Goal: Find specific page/section: Find specific page/section

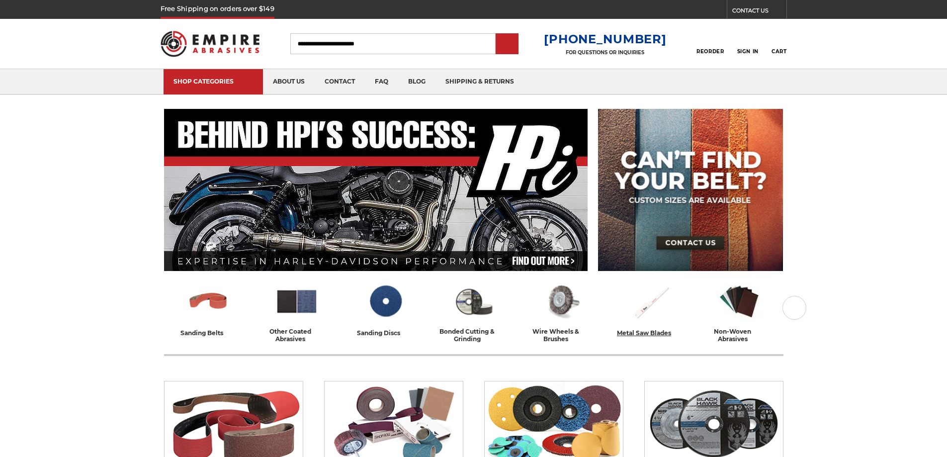
click at [650, 280] on img at bounding box center [651, 301] width 44 height 43
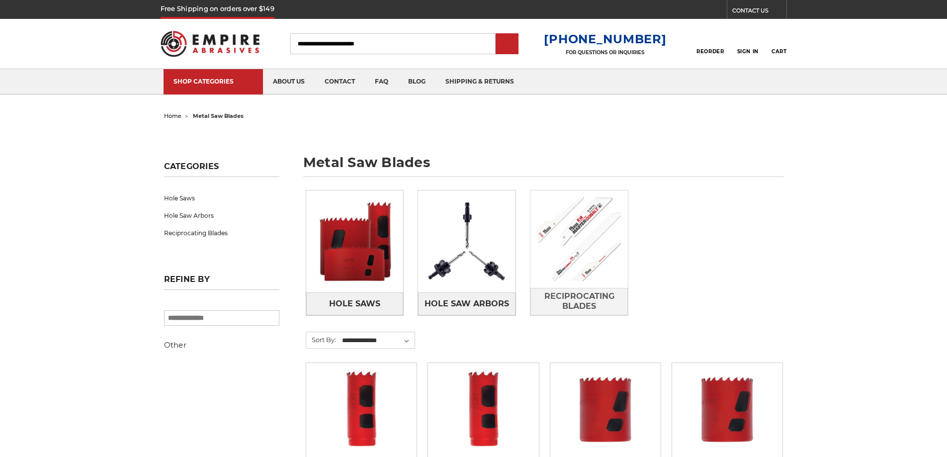
click at [591, 235] on img at bounding box center [578, 238] width 97 height 97
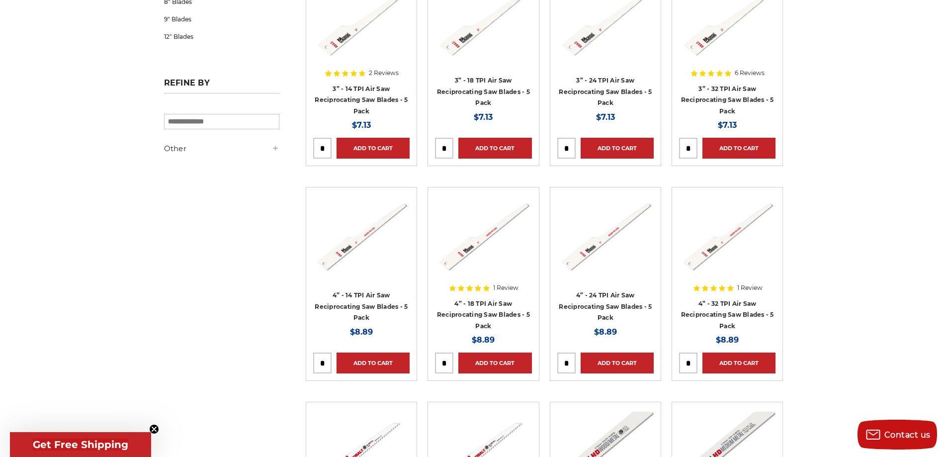
scroll to position [348, 0]
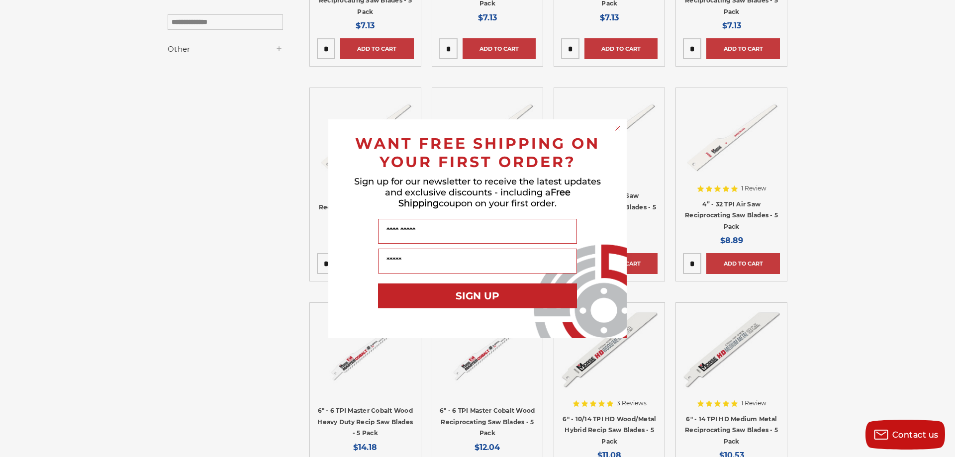
click at [616, 129] on icon "Close dialog" at bounding box center [617, 128] width 4 height 4
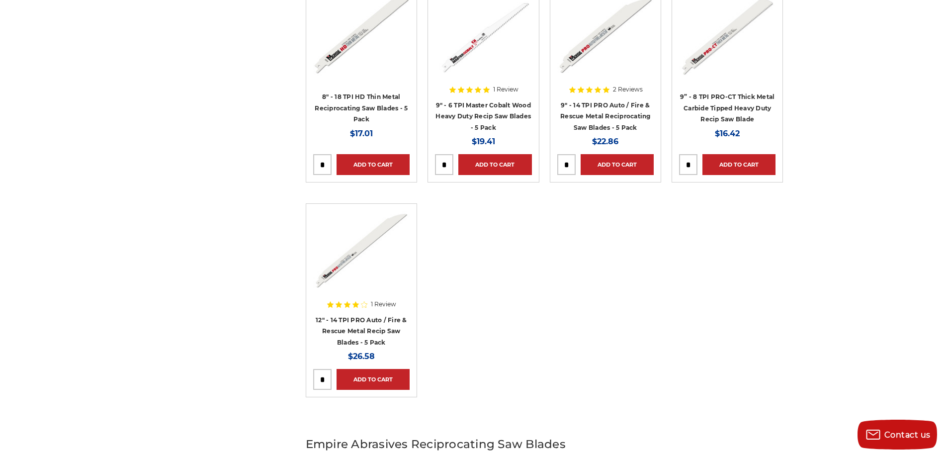
scroll to position [1044, 0]
